Goal: Ask a question

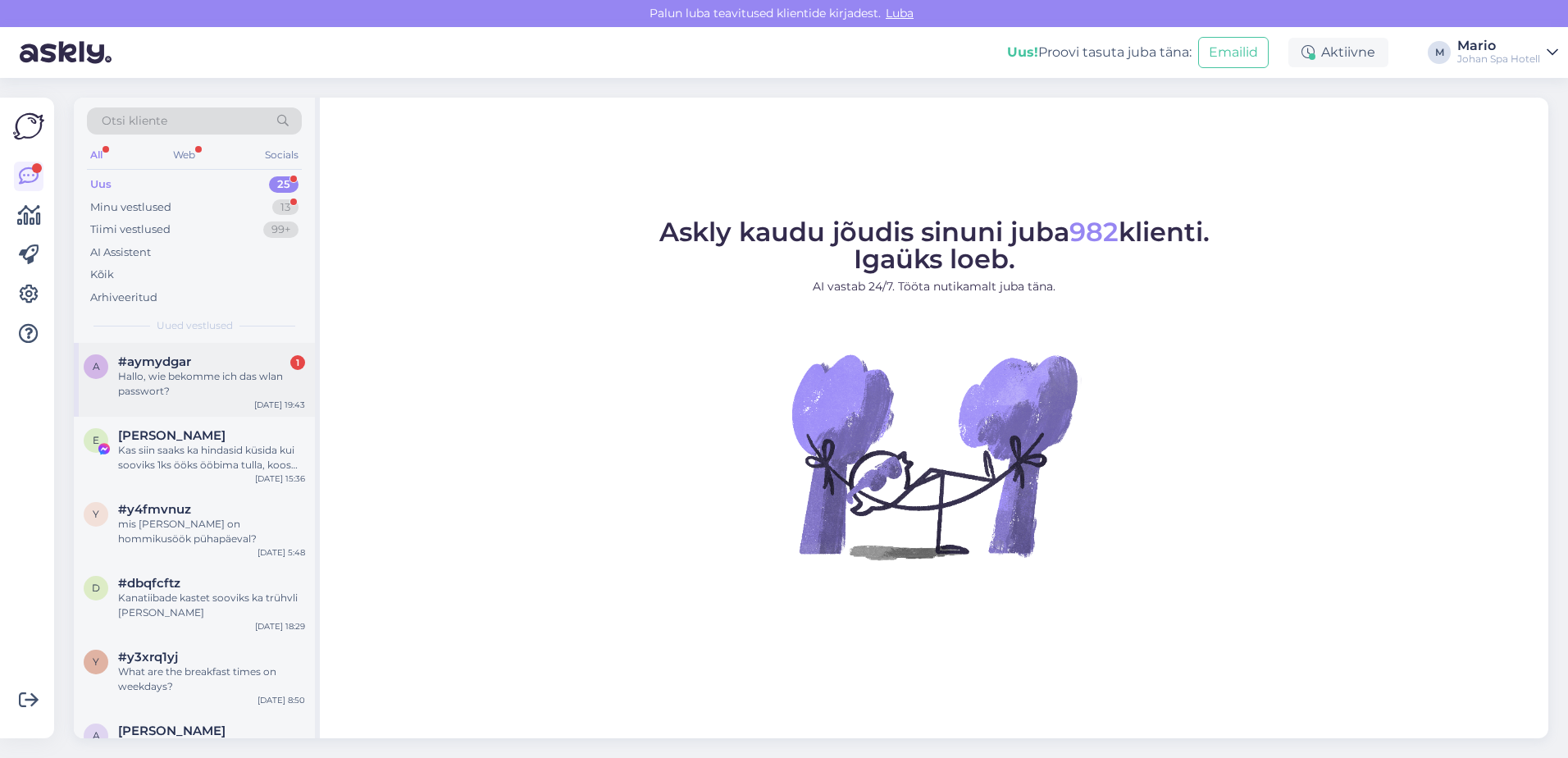
click at [209, 383] on div "Hallo, wie bekomme ich das wlan passwort?" at bounding box center [211, 384] width 187 height 29
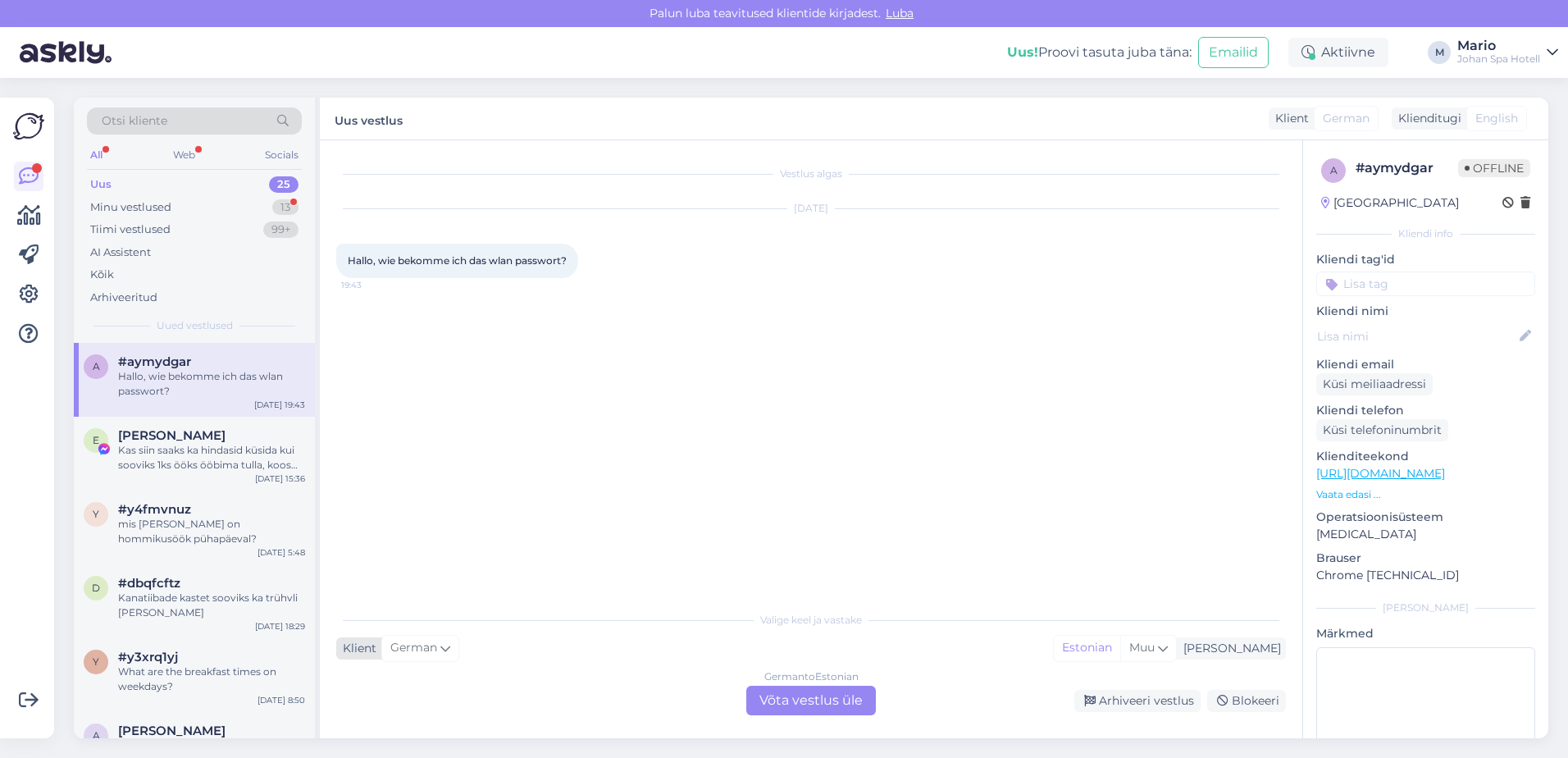
click at [436, 651] on span "German" at bounding box center [413, 648] width 46 height 18
click at [592, 483] on div "Vestlus algas [DATE] Hallo, wie bekomme ich das wlan passwort? 19:43" at bounding box center [818, 372] width 965 height 431
click at [774, 713] on div "German to Estonian Võta vestlus üle" at bounding box center [811, 700] width 129 height 29
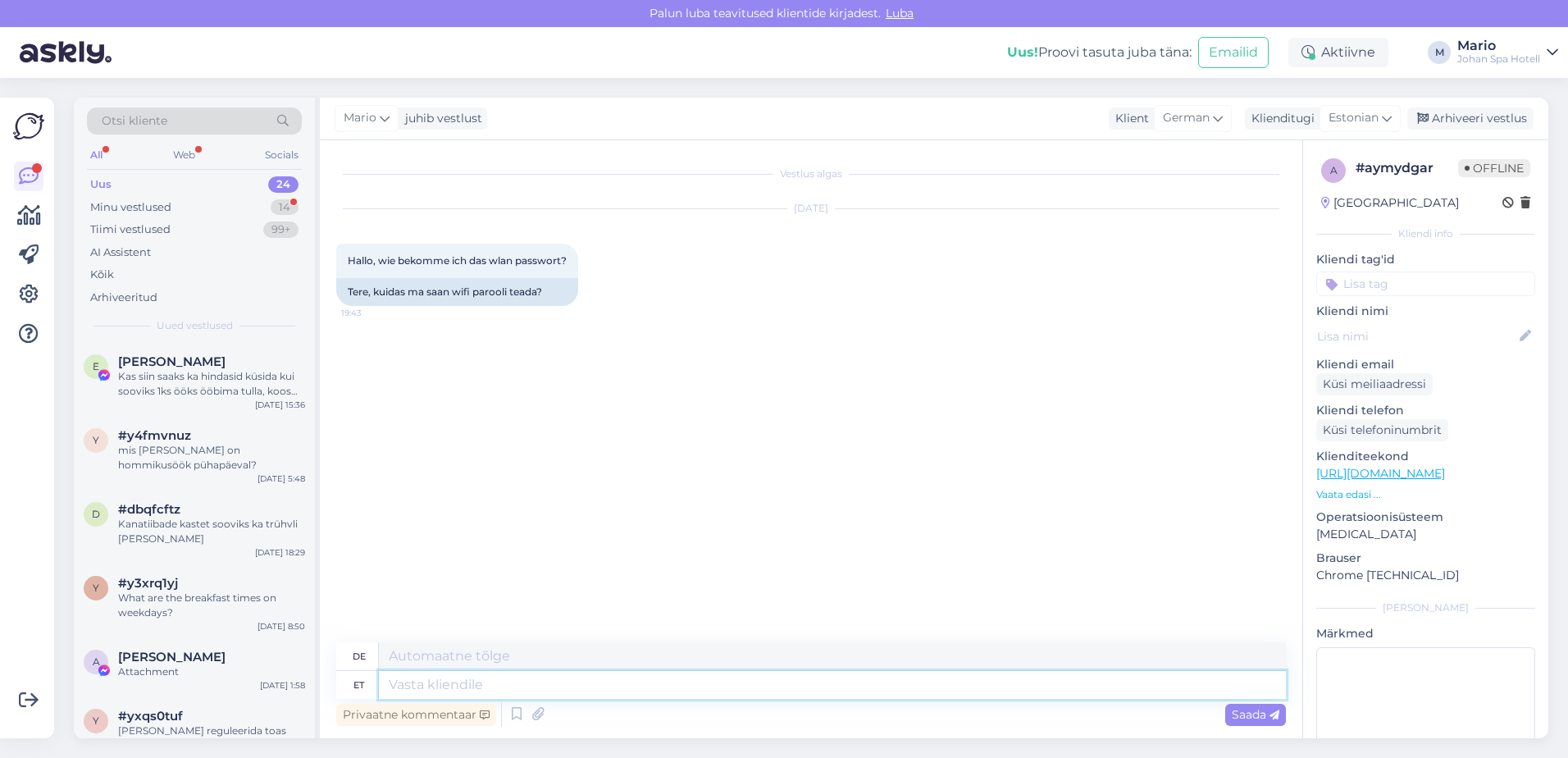
click at [499, 692] on textarea at bounding box center [832, 684] width 907 height 28
type textarea "wifi"
type textarea "W-lan"
type textarea "wifi on"
type textarea "WLAN ist verfügbar."
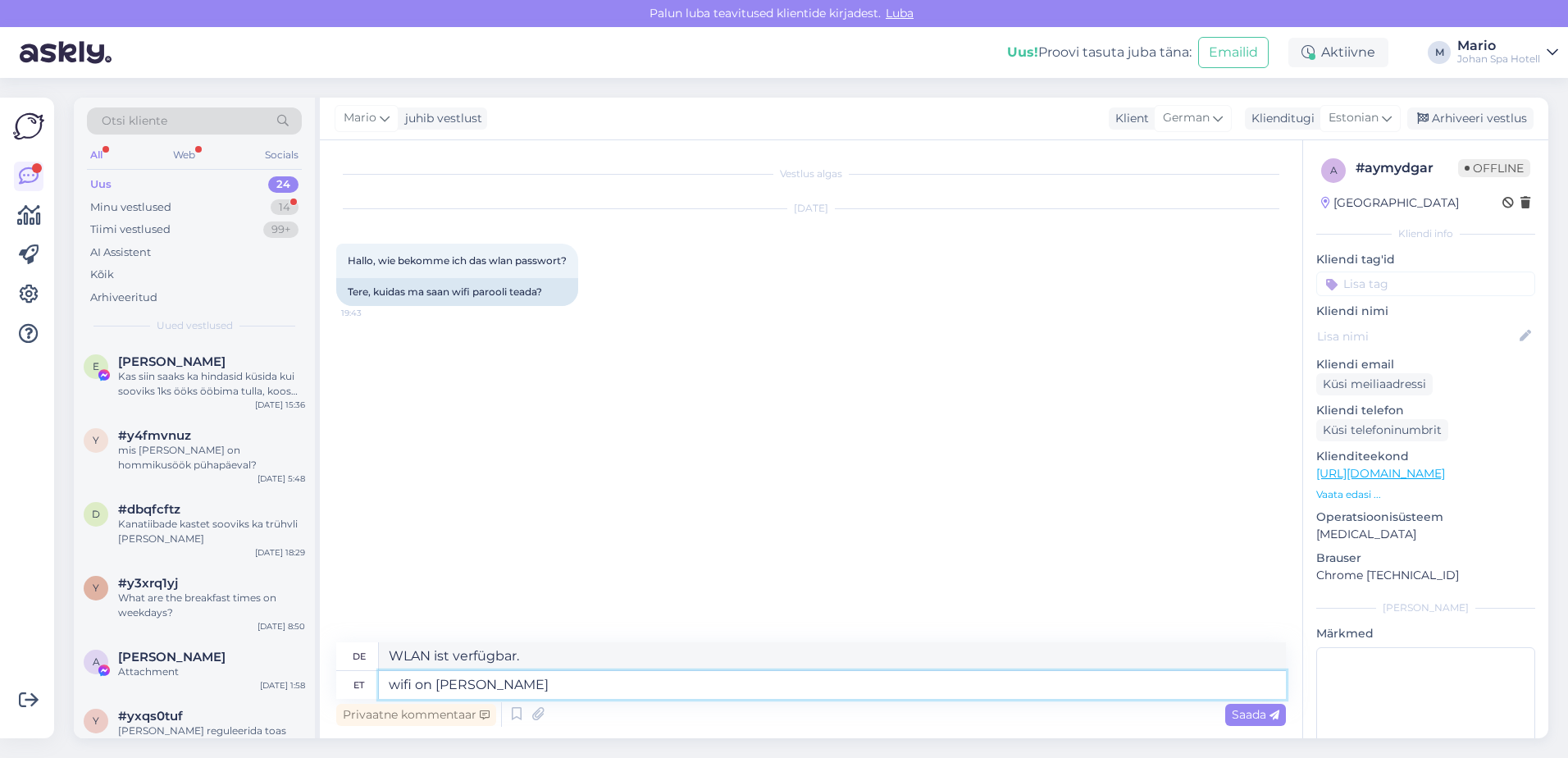
type textarea "wifi on [PERSON_NAME]"
type textarea "WLAN ist kostenlos"
type textarea "wifi on [PERSON_NAME] paroolita"
type textarea "WLAN ist passwortlos"
type textarea "wifi on [PERSON_NAME] paroolita,"
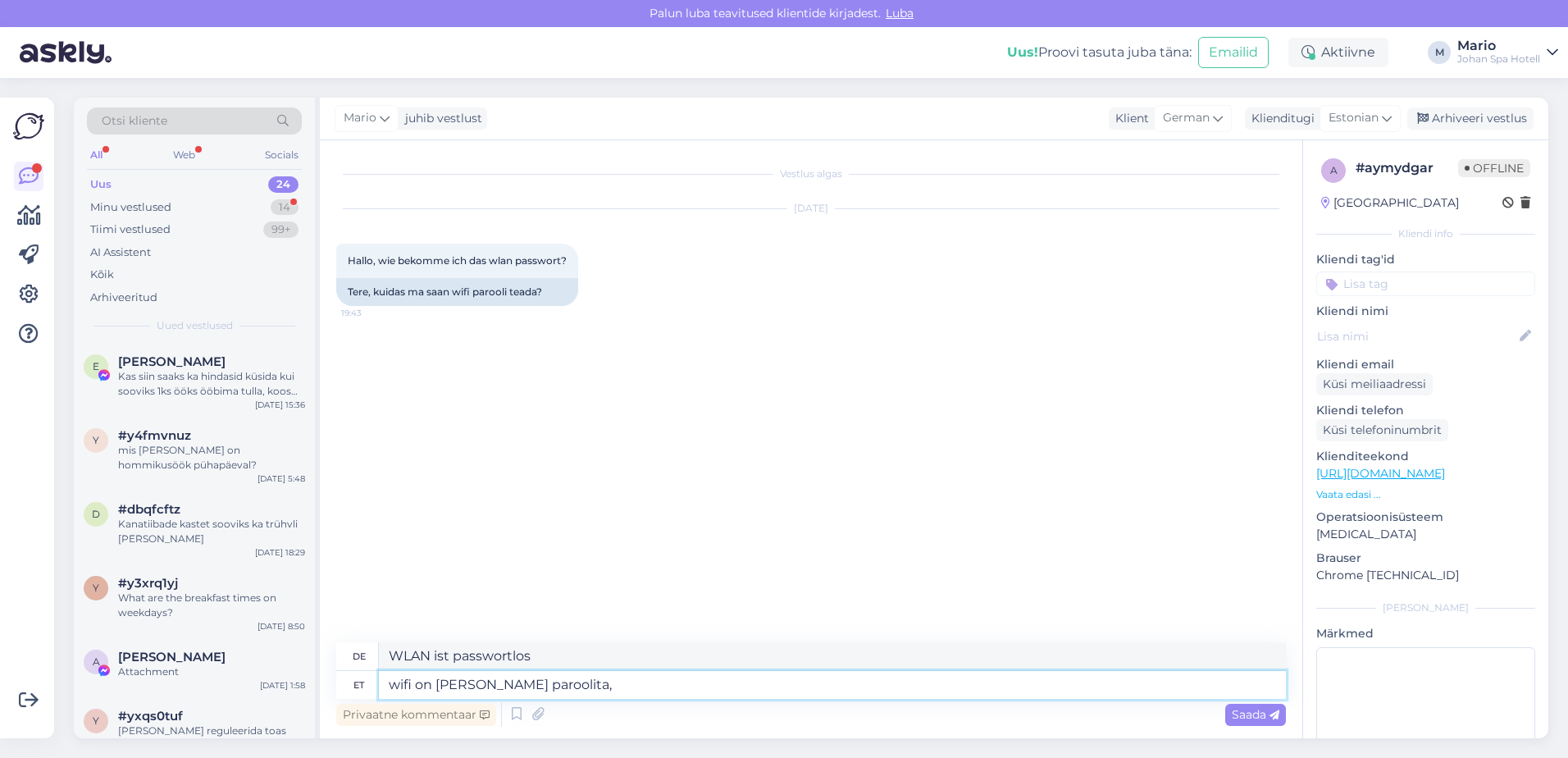
type textarea "WLAN ist ohne Passwort,"
type textarea "wifi on [PERSON_NAME] paroolita, palun"
type textarea "Das WLAN ist bitte passwortlos."
type textarea "wifi on [PERSON_NAME] paroolita, palun valige"
type textarea "WLAN ist ohne Passwort, bitte wählen Sie"
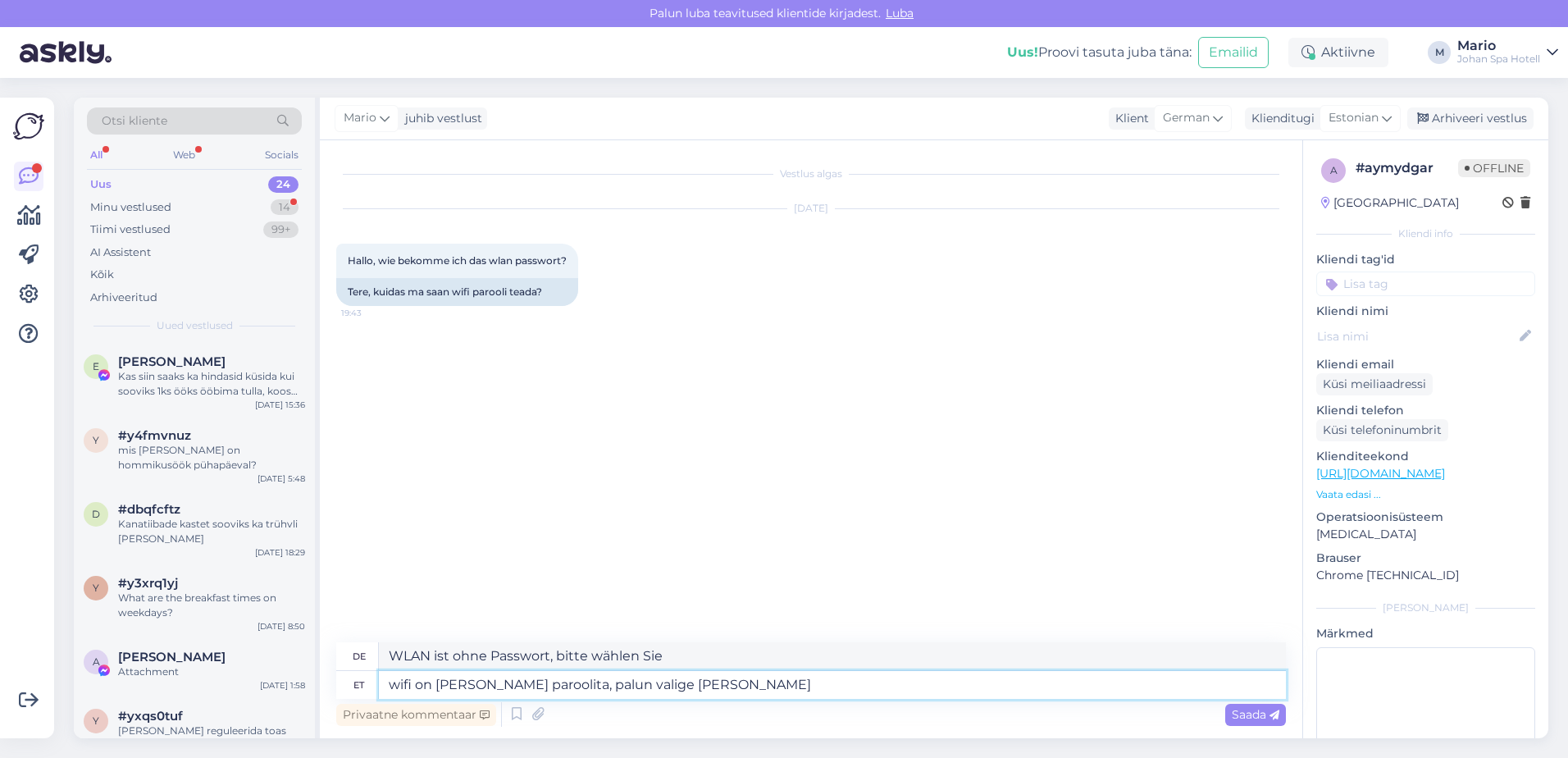
type textarea "wifi on [PERSON_NAME] paroolita, palun valige [PERSON_NAME]"
type textarea "Das WLAN ist ohne Passwort, bitte wählen Sie [PERSON_NAME]"
type textarea "wifi on [PERSON_NAME] paroolita, palun valige johaniguest"
type textarea "WLAN ist ohne Passwort, bitte wählen Sie johaniguest"
type textarea "wifi on [PERSON_NAME] paroolita, palun valige johaniguest võr"
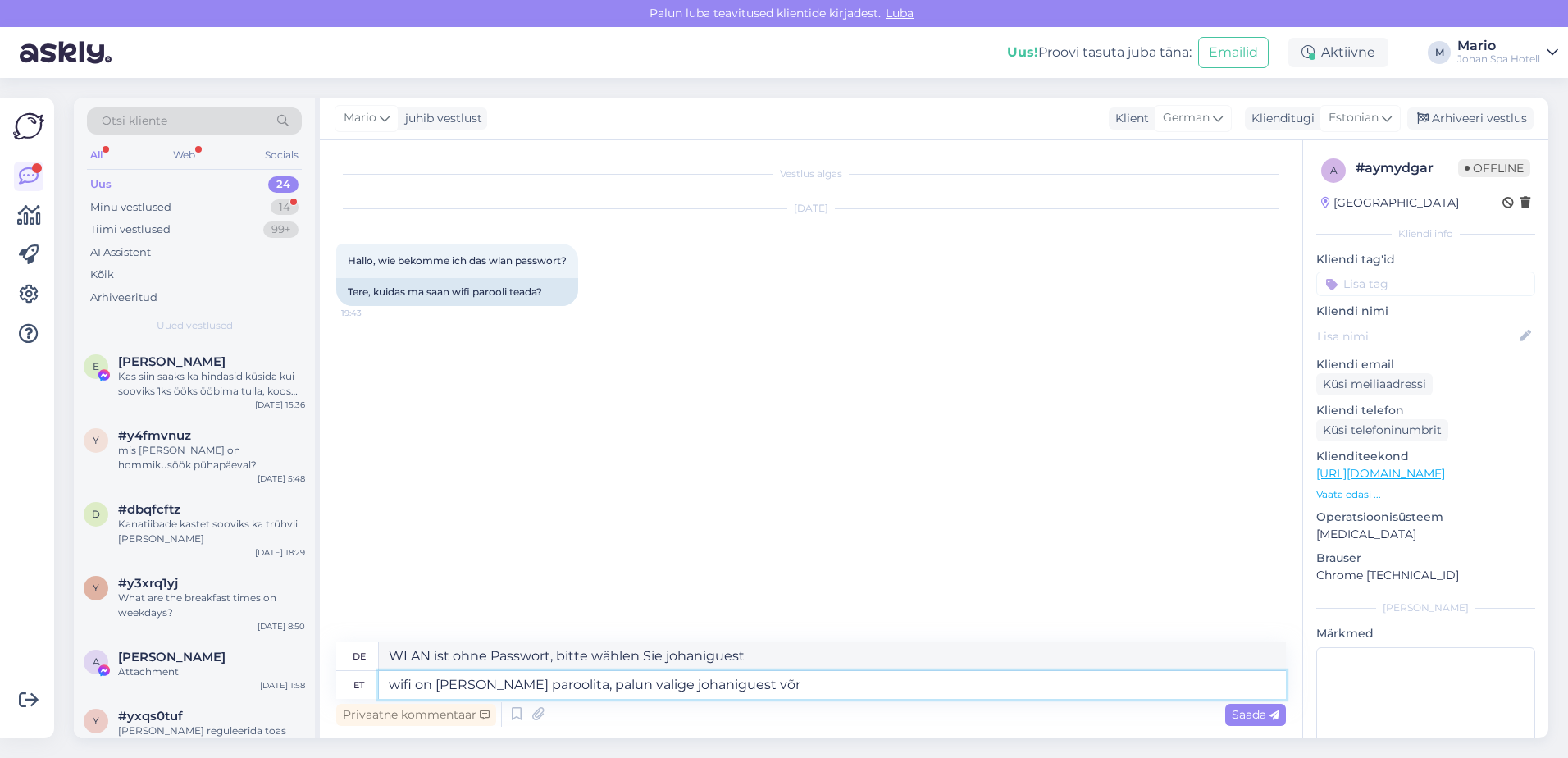
type textarea "WLAN ist ohne Passwort, bitte wählen Sie johaniguest oder"
type textarea "wifi on [PERSON_NAME] paroolita, palun valige johaniguest [PERSON_NAME]"
type textarea "WLAN ist ohne Passwort, bitte wählen Sie das Netzwerk „johaniguest“"
type textarea "wifi on [PERSON_NAME] paroolita, palun valige johaniguest [PERSON_NAME]"
type textarea "Das WLAN ist ohne Passwort, bitte wählen Sie das johaniguest Netzwerk und"
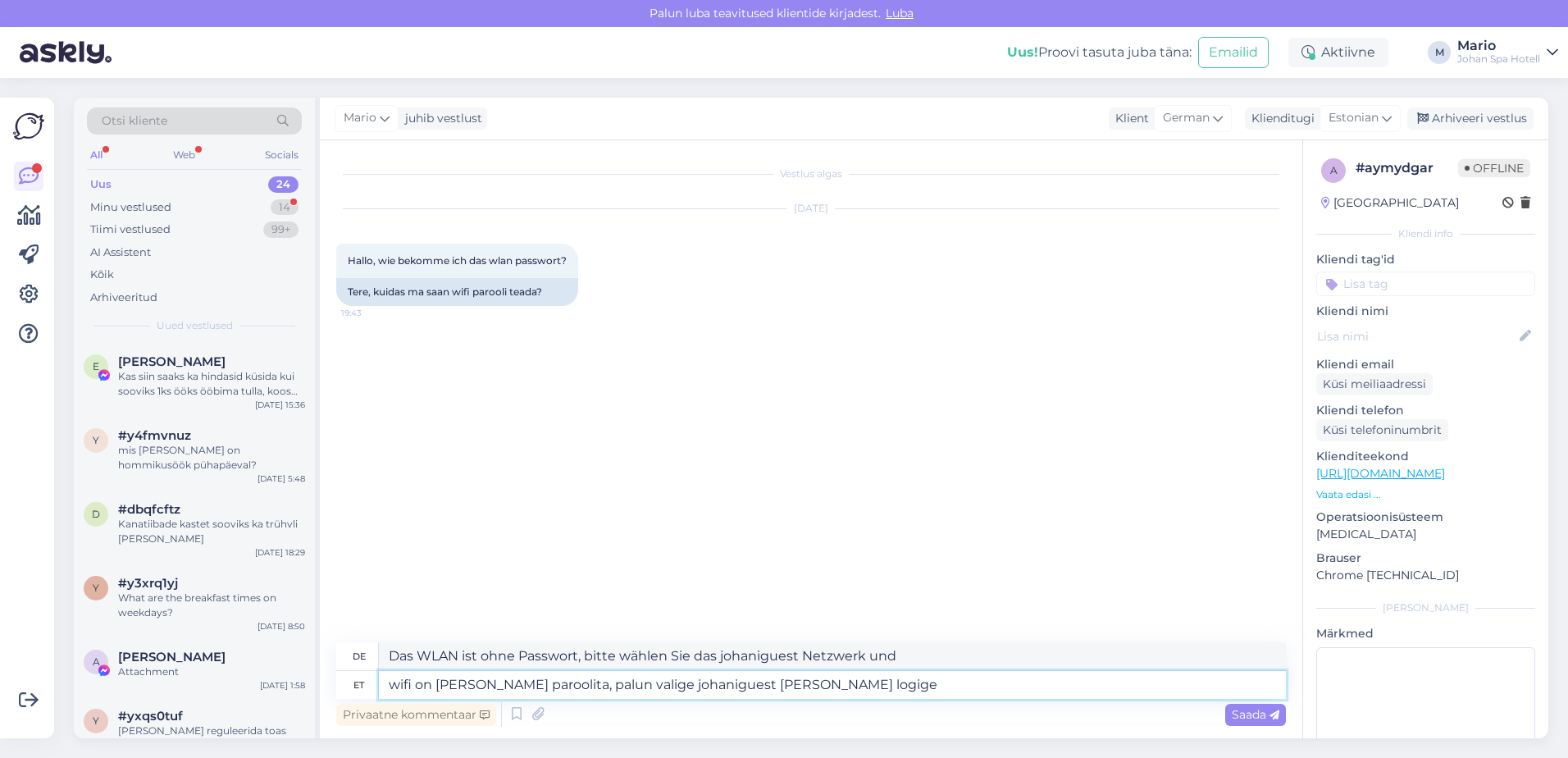
type textarea "wifi on [PERSON_NAME] paroolita, palun valige johaniguest [PERSON_NAME] logige"
type textarea "WLAN ist ohne Passwort, bitte wählen Sie das Netzwerk johaniguest und melden Si…"
type textarea "wifi on [PERSON_NAME] paroolita, palun valige johaniguest [PERSON_NAME] logige …"
type textarea "Das WLAN ist ohne Passwort, bitte wählen Sie das Netzwerk johaniguest und melde…"
type textarea "wifi on [PERSON_NAME] paroolita, palun valige johaniguest [PERSON_NAME] logige …"
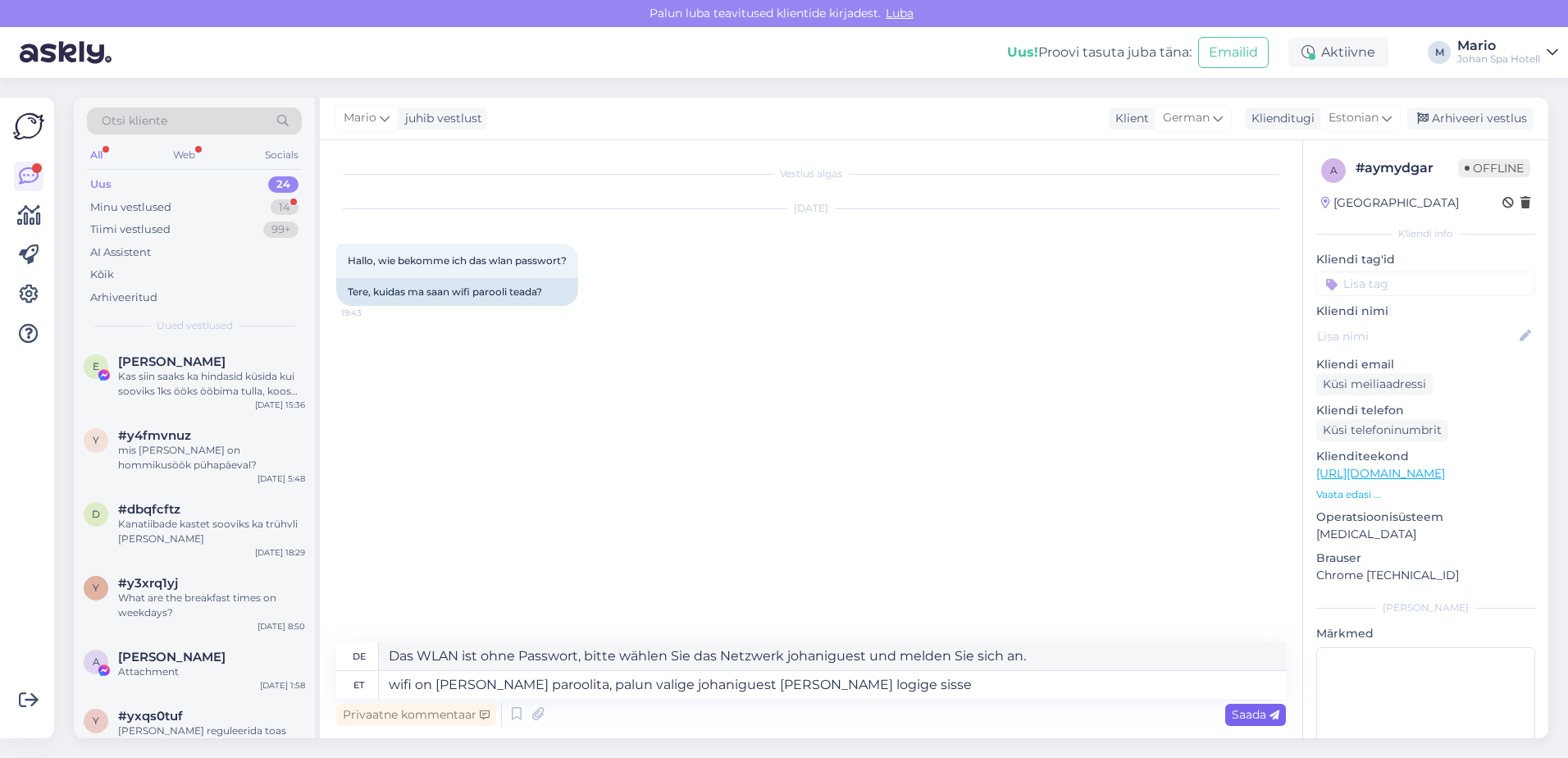
click at [1263, 720] on span "Saada" at bounding box center [1256, 714] width 47 height 15
